Goal: Transaction & Acquisition: Book appointment/travel/reservation

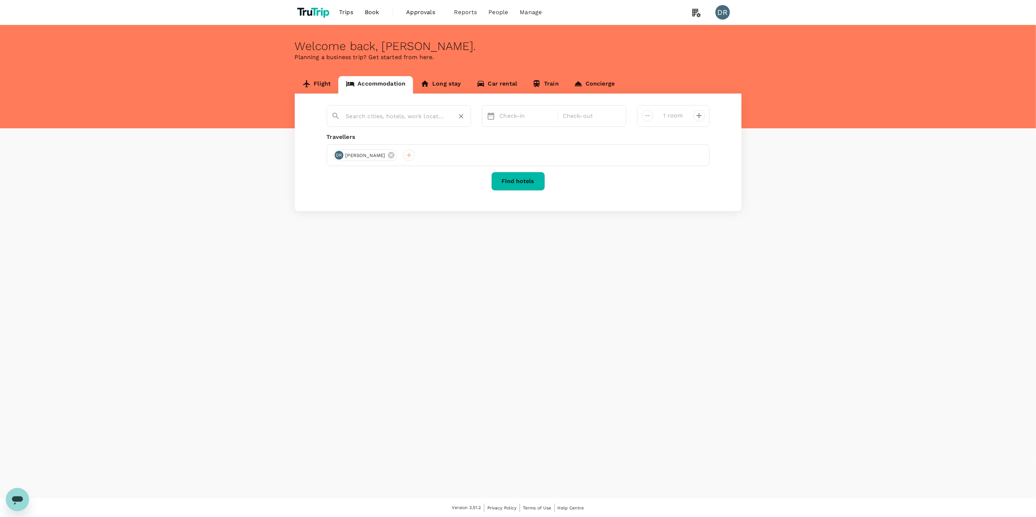
click at [418, 113] on input "text" at bounding box center [396, 116] width 100 height 11
paste input "Solaria Nishitetsu Hotel [GEOGRAPHIC_DATA]."
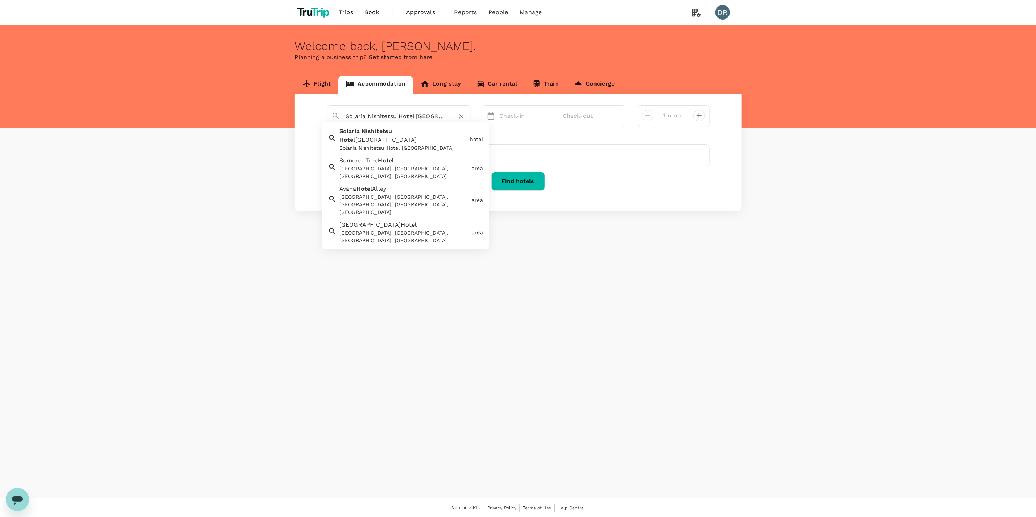
click at [373, 144] on div "Solaria Nishitetsu Hotel [GEOGRAPHIC_DATA]" at bounding box center [403, 148] width 128 height 8
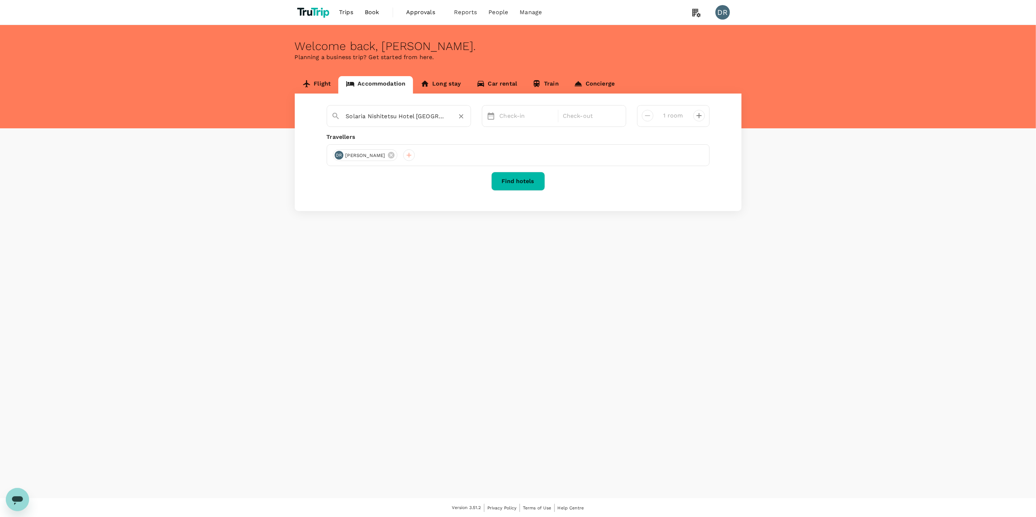
type input "Solaria Nishitetsu Hotel [GEOGRAPHIC_DATA]"
click at [515, 183] on button "Find hotels" at bounding box center [518, 181] width 54 height 19
click at [517, 121] on div "Check-in" at bounding box center [527, 116] width 60 height 15
click at [538, 186] on div "17" at bounding box center [538, 193] width 14 height 14
click at [577, 189] on div "20" at bounding box center [580, 193] width 14 height 14
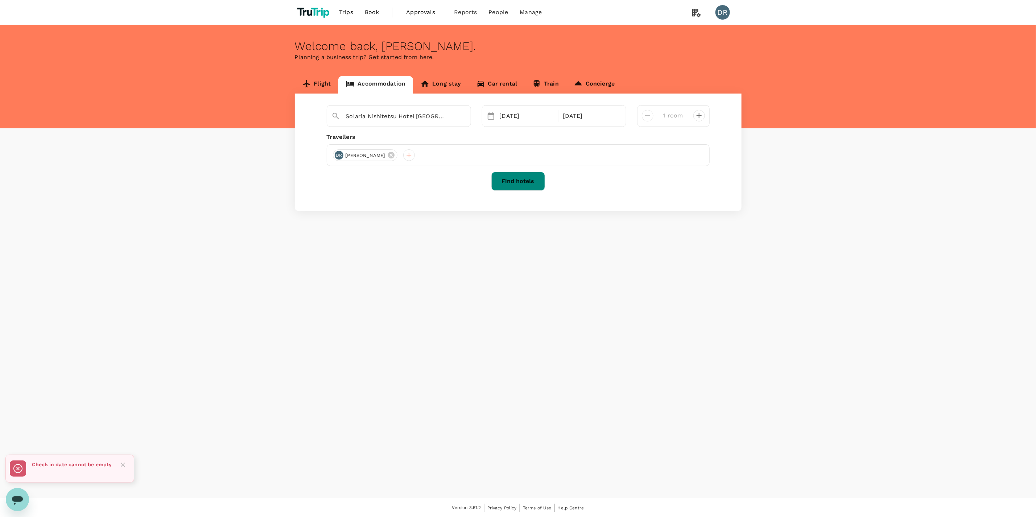
click at [511, 184] on button "Find hotels" at bounding box center [518, 181] width 54 height 19
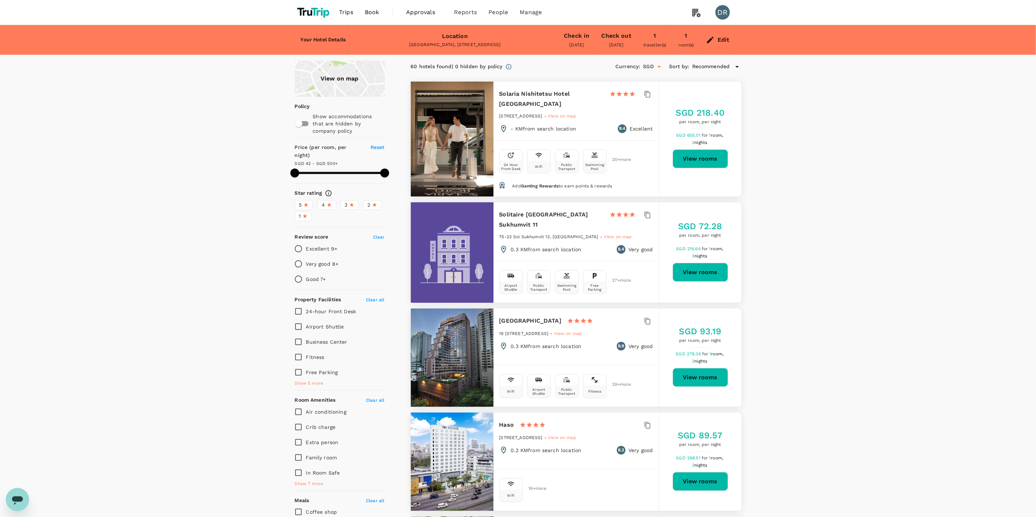
click at [704, 153] on button "View rooms" at bounding box center [700, 158] width 55 height 19
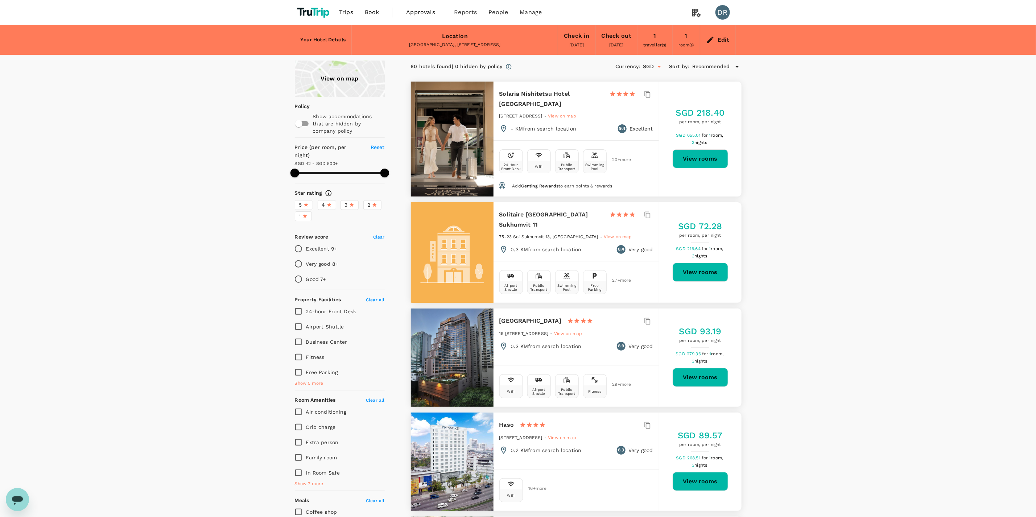
type input "499.6"
